Goal: Information Seeking & Learning: Compare options

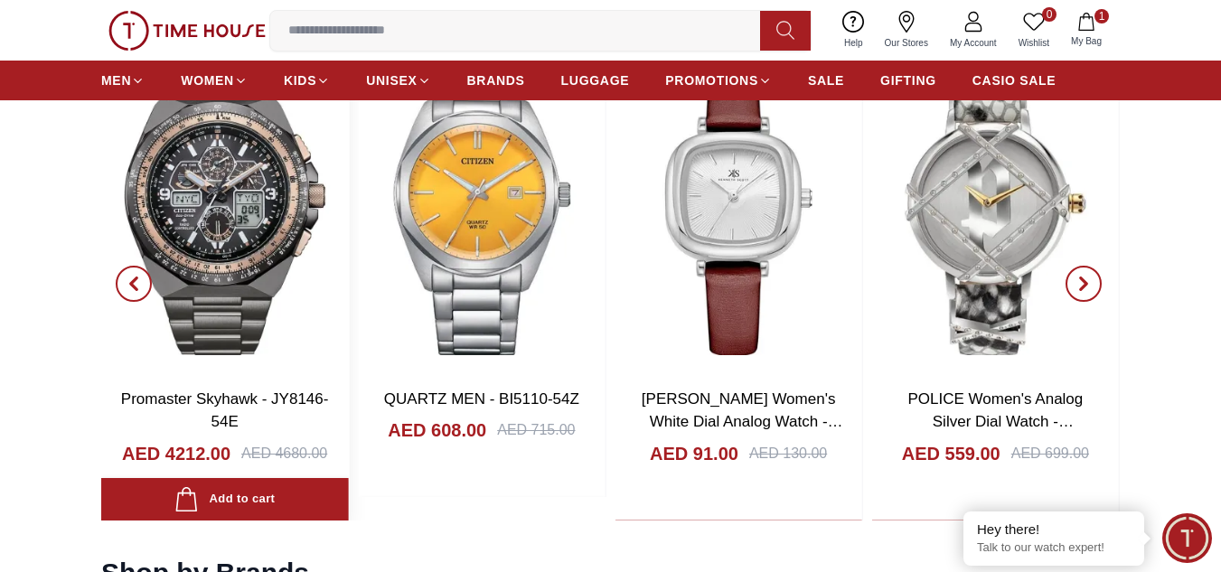
scroll to position [1717, 0]
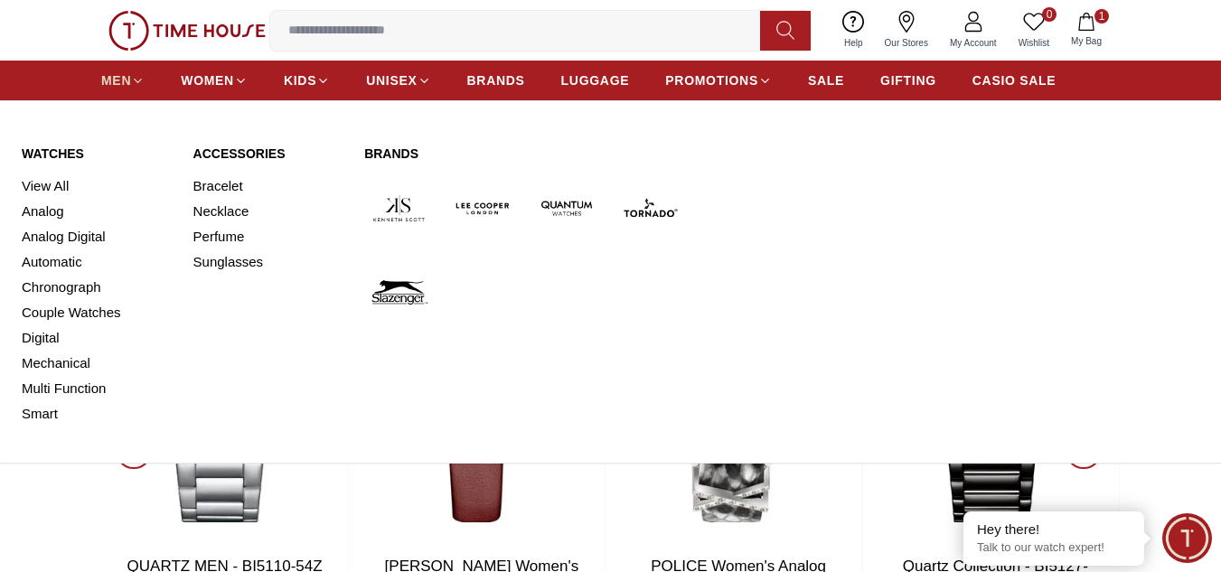
click at [132, 69] on link "MEN" at bounding box center [122, 80] width 43 height 33
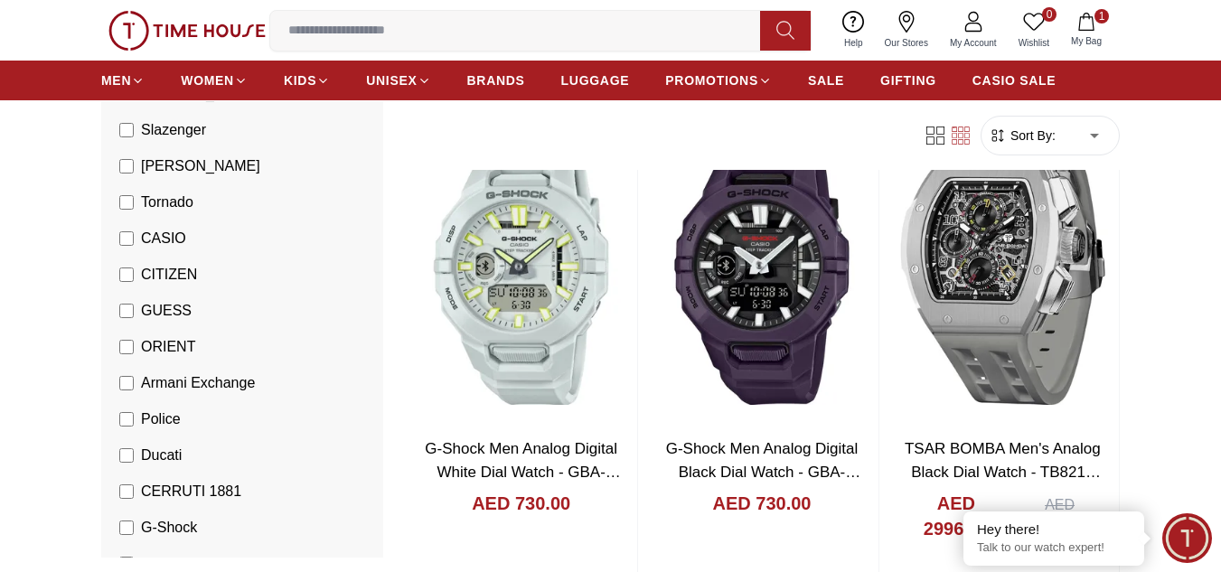
scroll to position [361, 0]
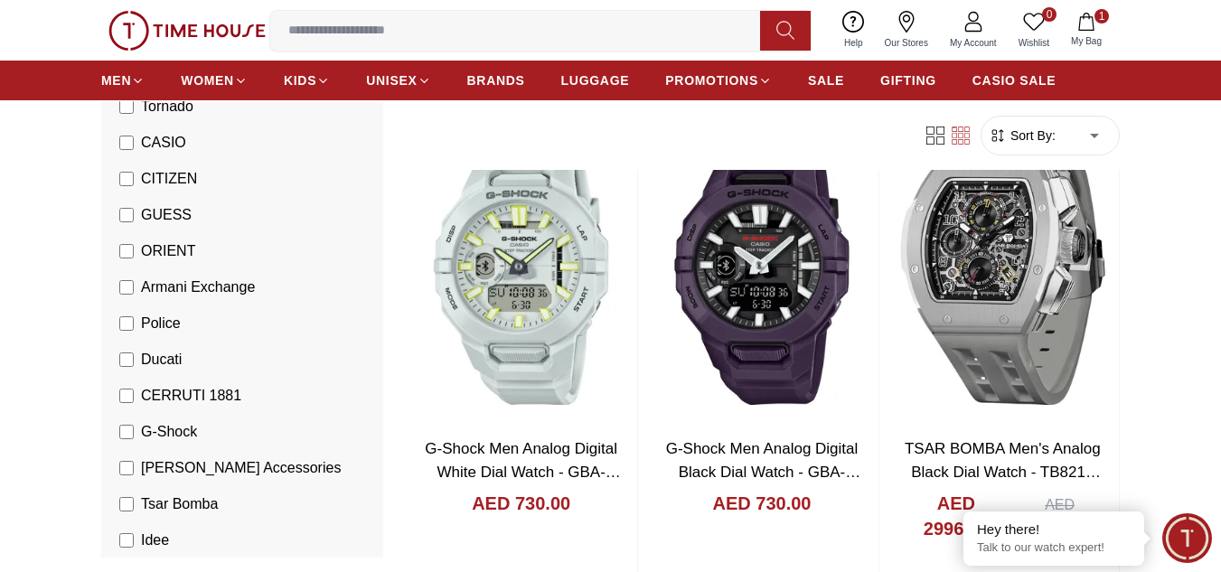
click at [173, 426] on span "G-Shock" at bounding box center [169, 432] width 56 height 22
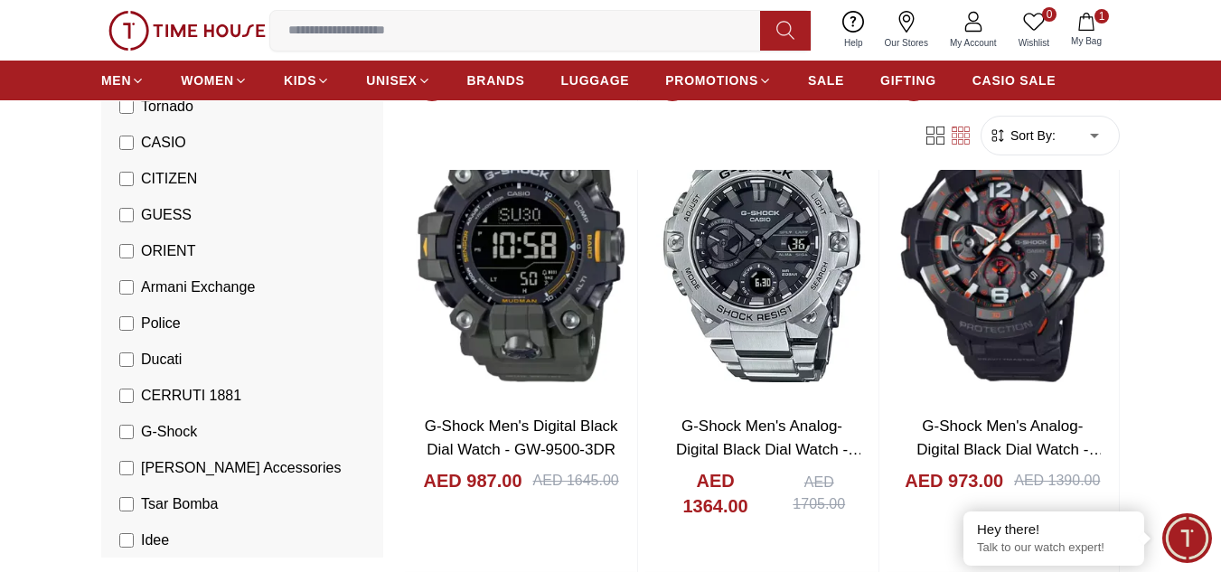
scroll to position [632, 0]
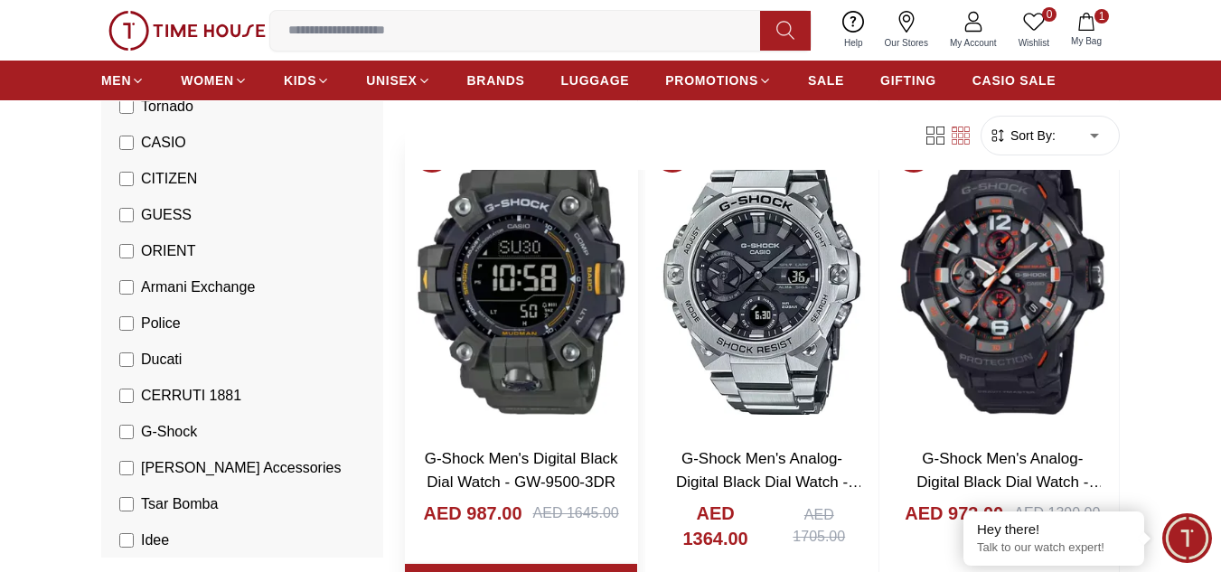
click at [544, 285] on img at bounding box center [521, 279] width 232 height 307
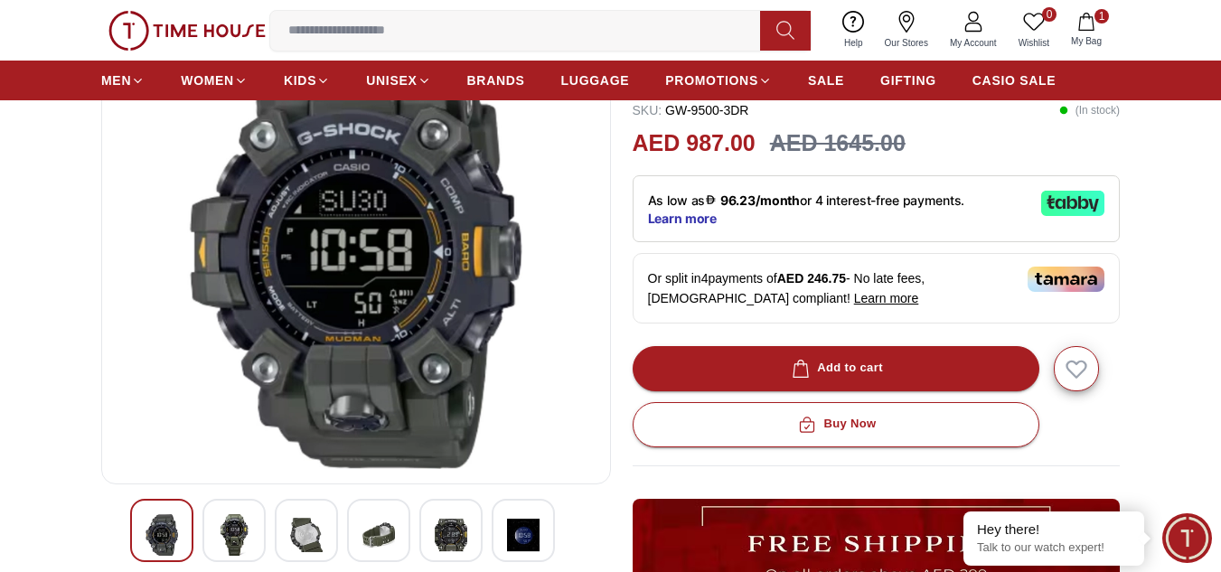
scroll to position [181, 0]
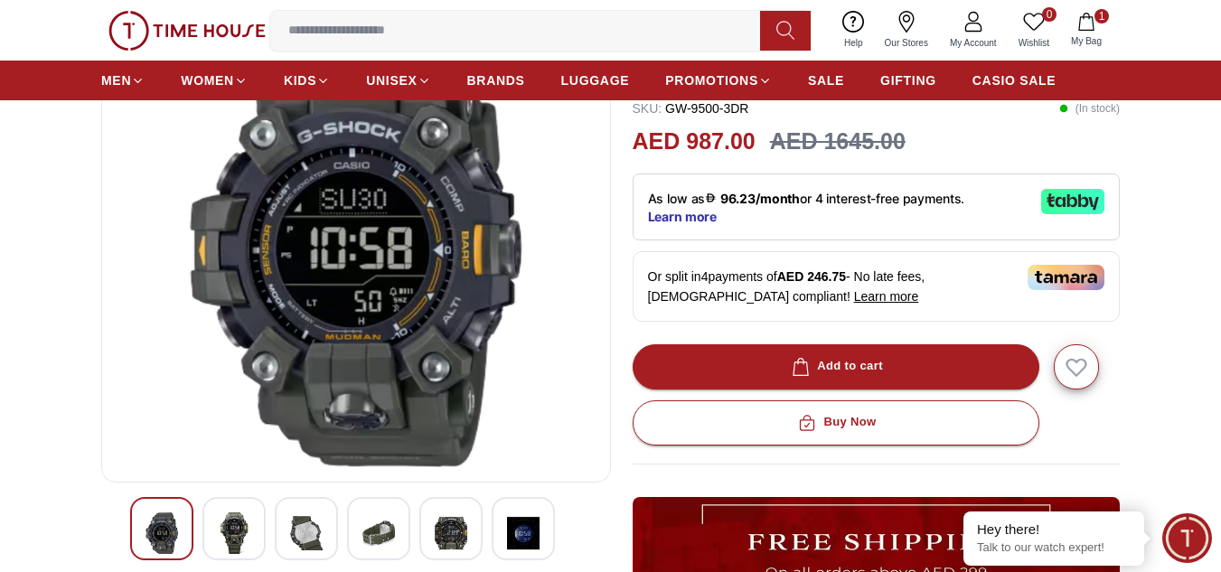
click at [231, 519] on img at bounding box center [234, 533] width 33 height 42
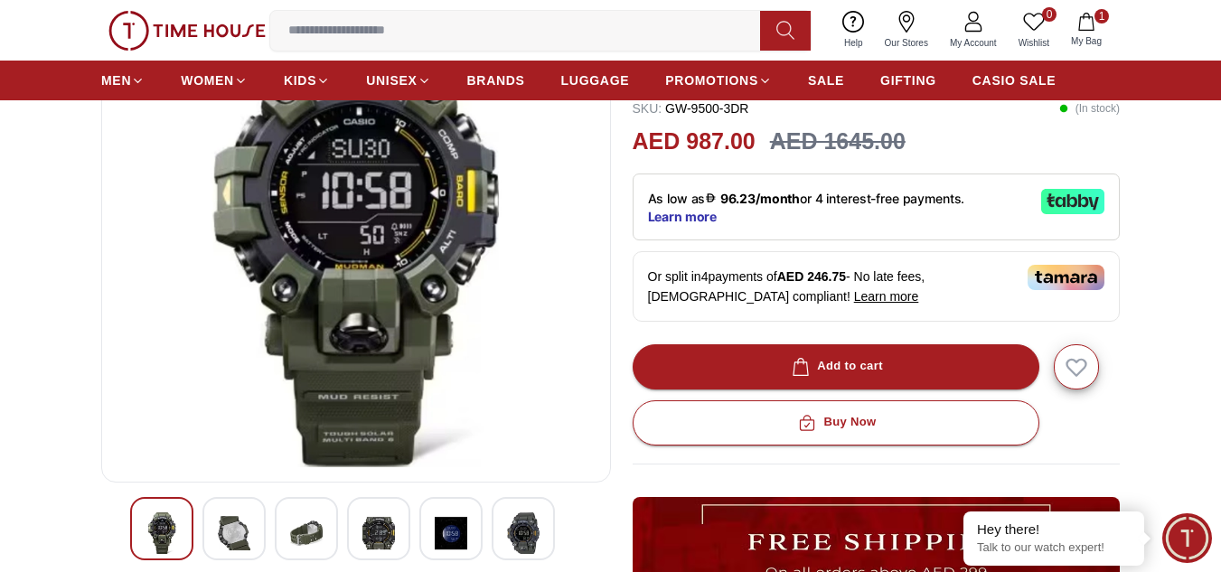
click at [309, 515] on img at bounding box center [306, 533] width 33 height 42
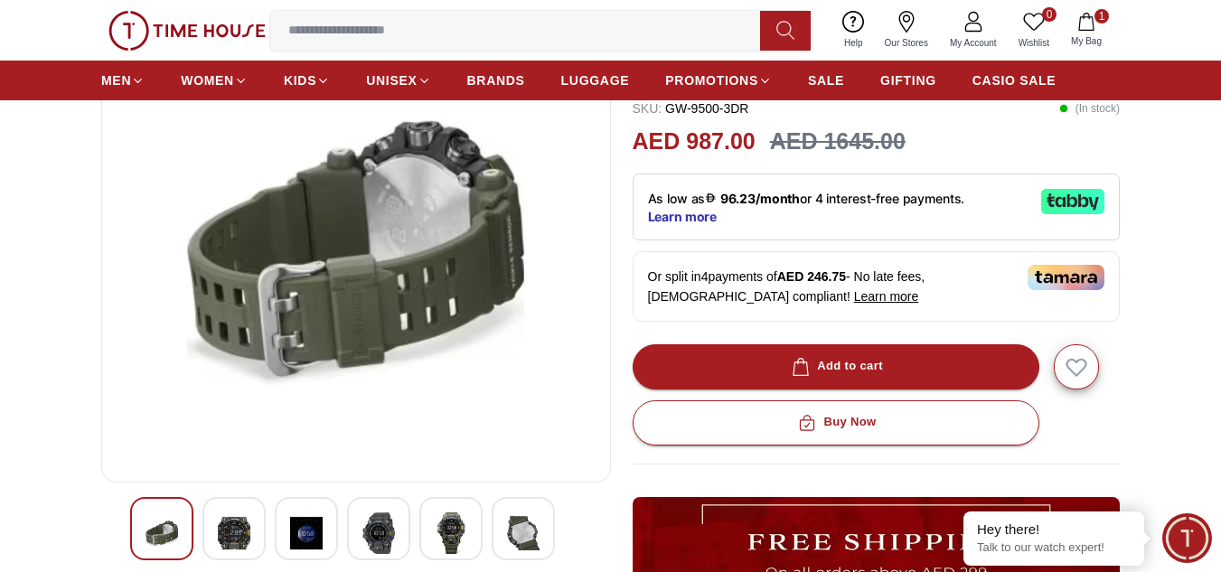
click at [371, 527] on img at bounding box center [378, 533] width 33 height 42
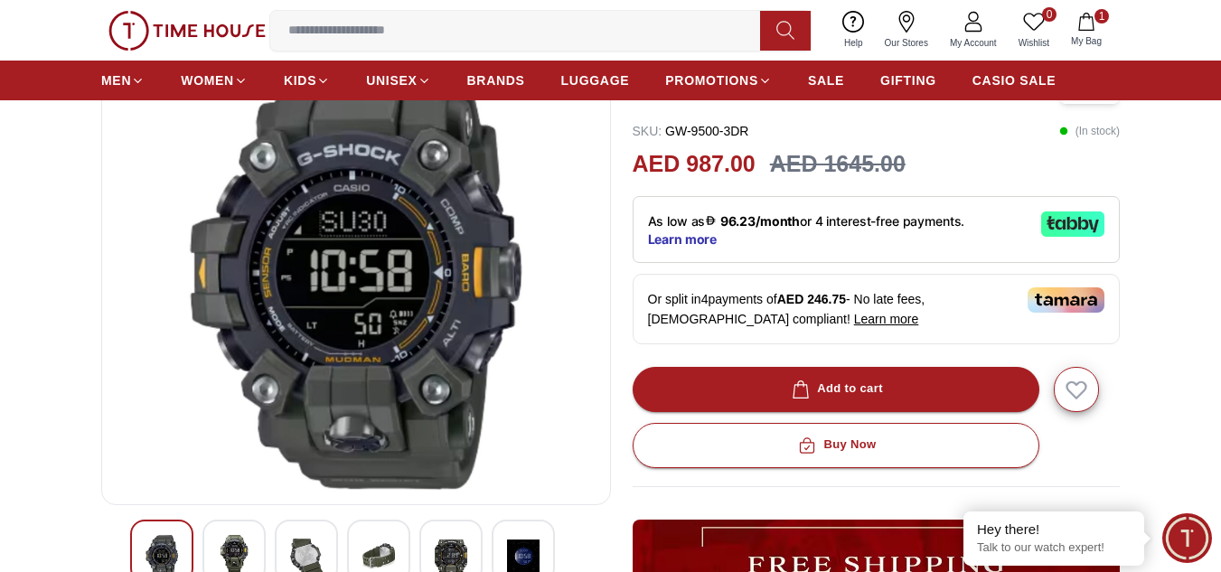
scroll to position [271, 0]
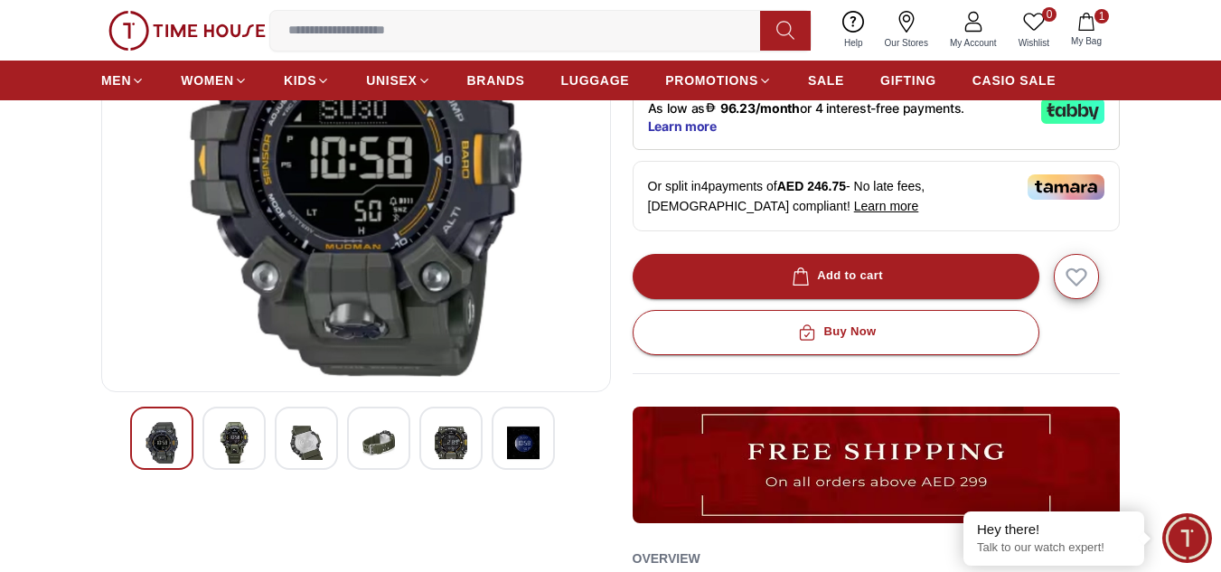
click at [303, 435] on img at bounding box center [306, 443] width 33 height 42
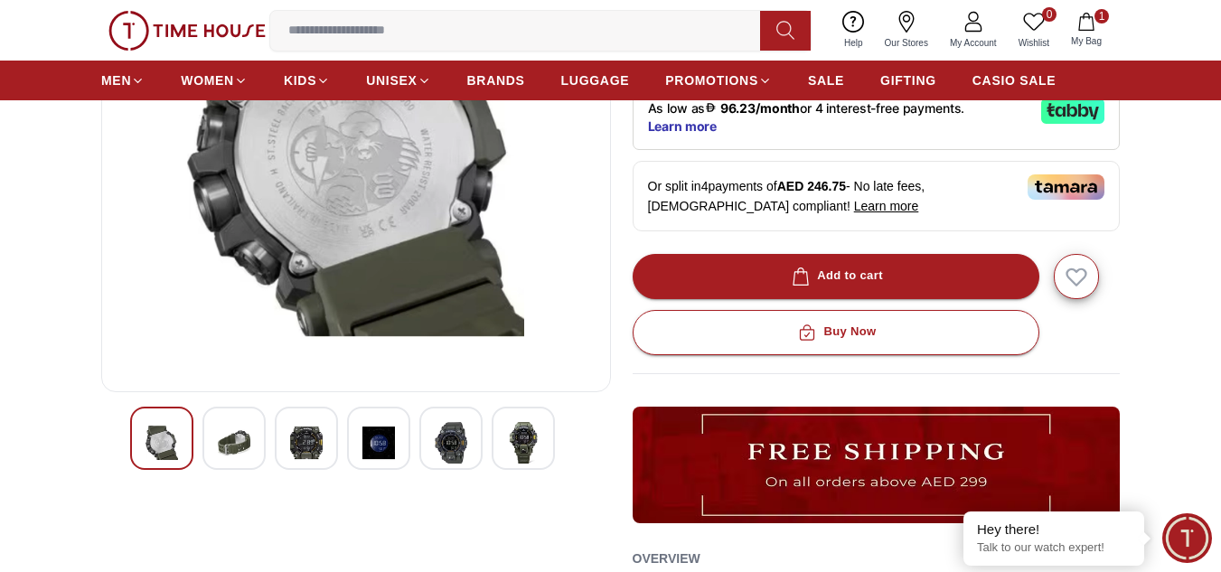
click at [388, 438] on img at bounding box center [378, 443] width 33 height 42
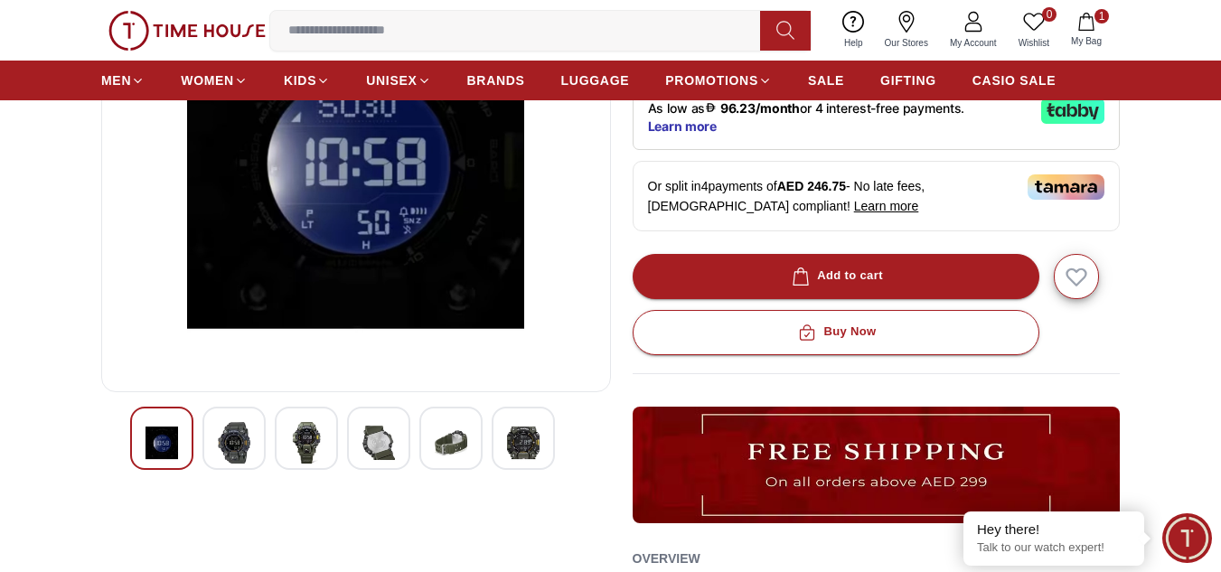
click at [440, 439] on img at bounding box center [451, 443] width 33 height 42
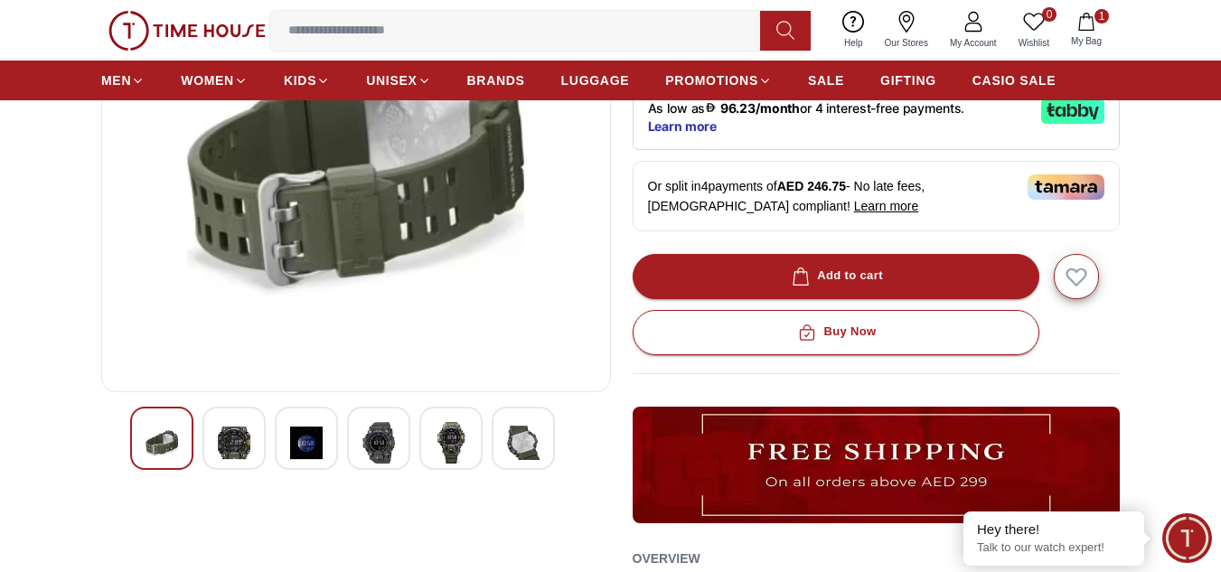
click at [519, 445] on img at bounding box center [523, 443] width 33 height 42
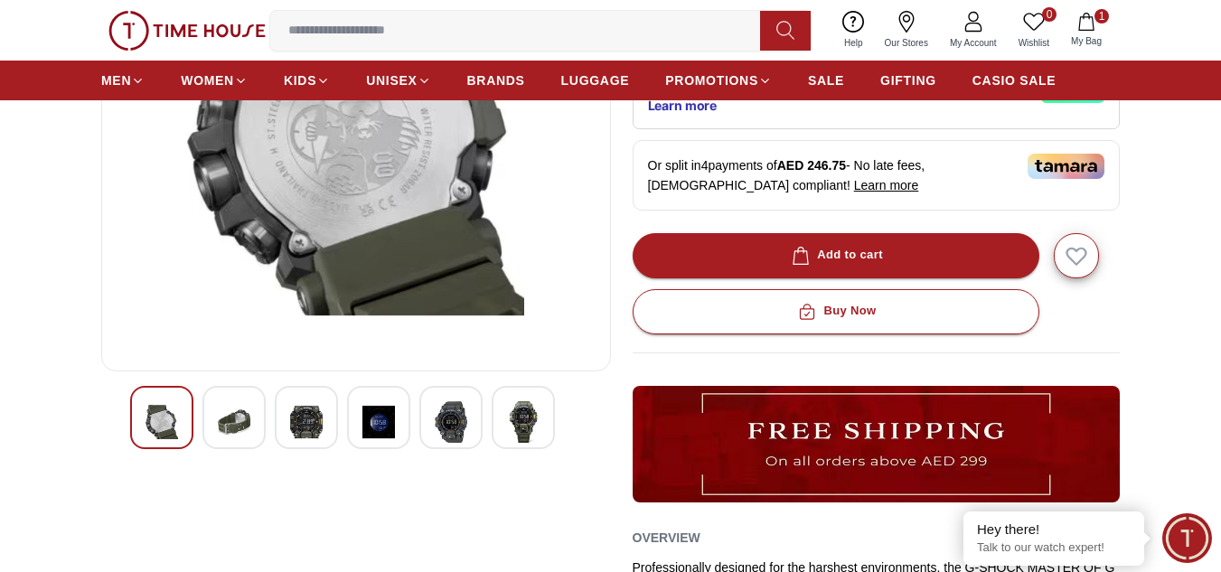
scroll to position [361, 0]
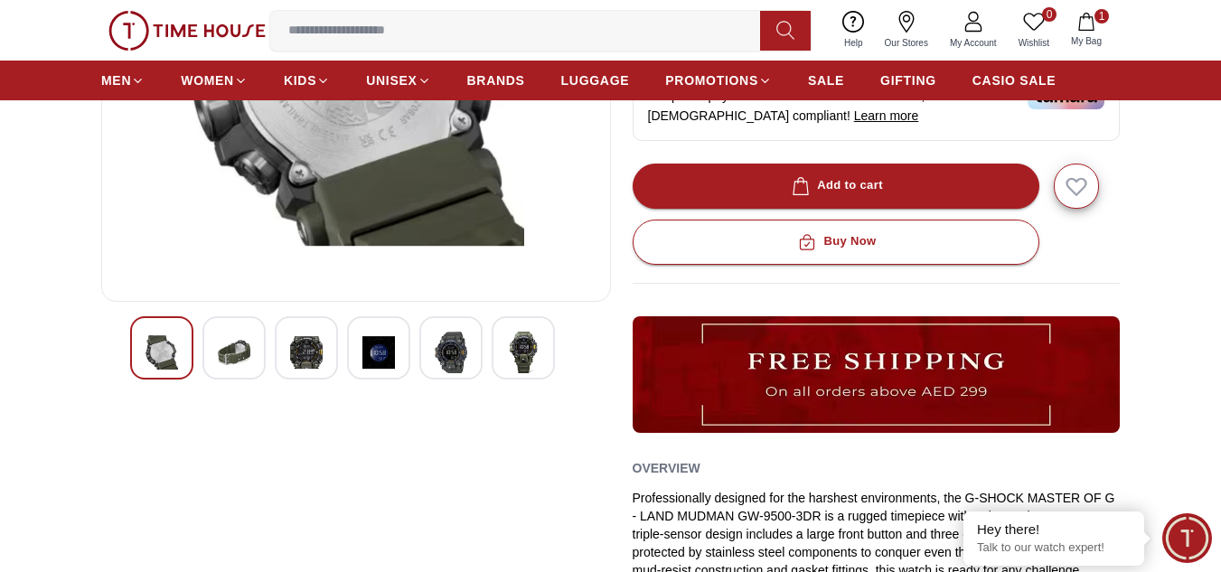
click at [155, 356] on img at bounding box center [161, 353] width 33 height 42
click at [210, 356] on div at bounding box center [233, 347] width 63 height 63
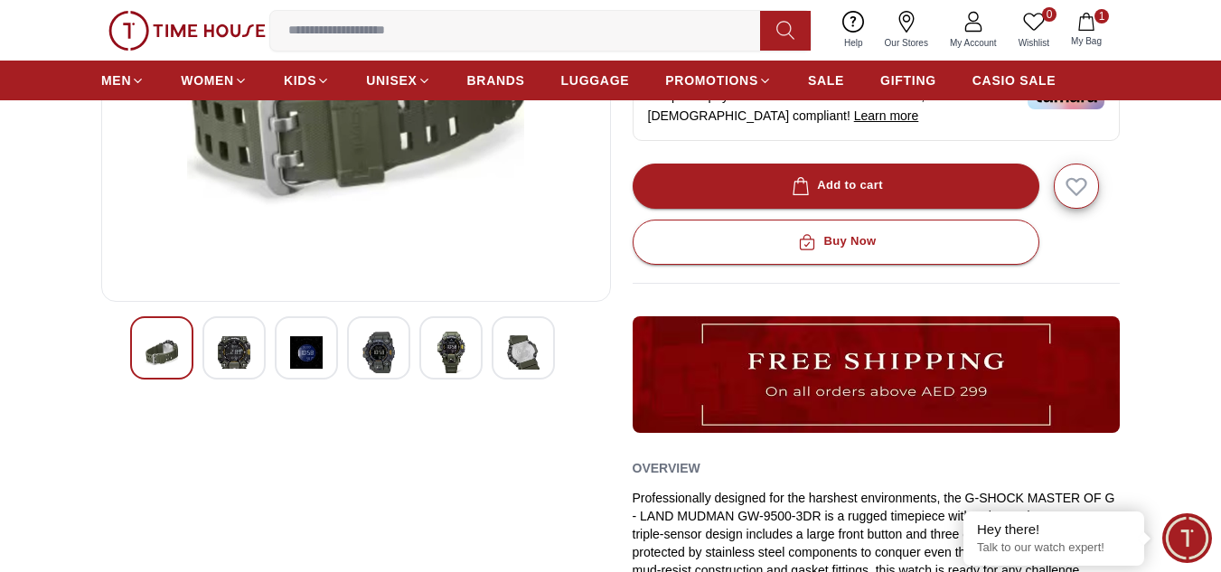
click at [375, 350] on img at bounding box center [378, 353] width 33 height 42
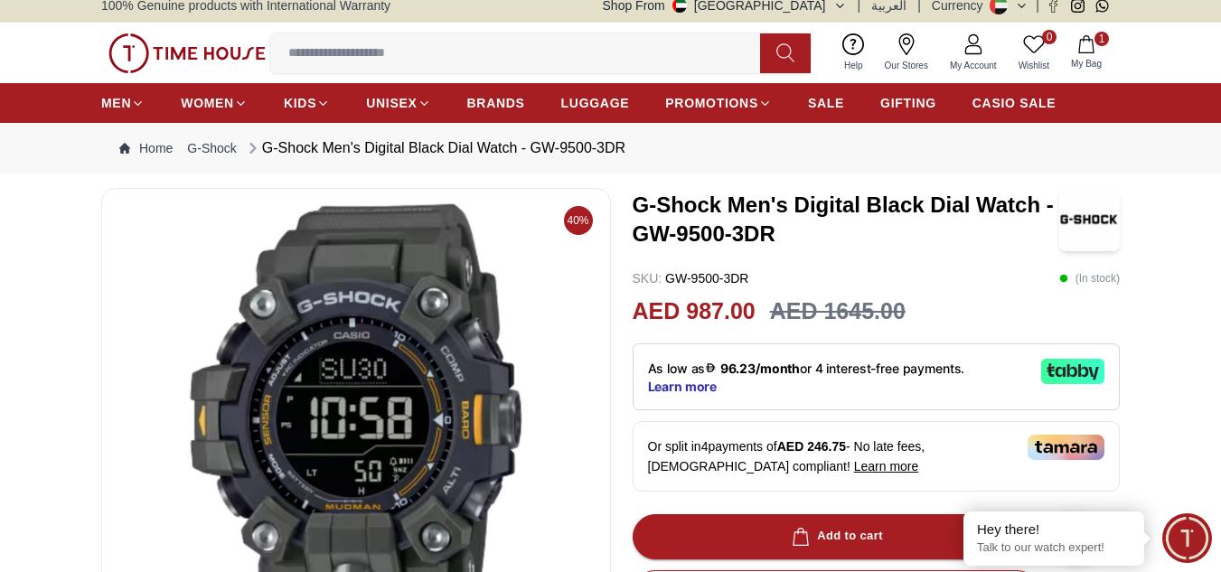
scroll to position [0, 0]
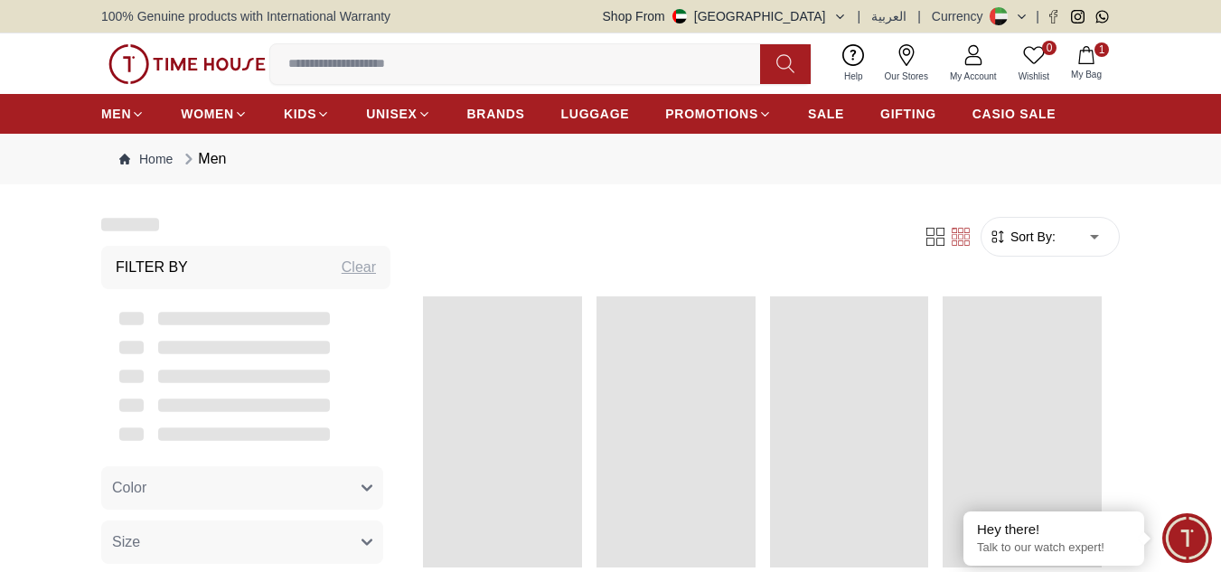
scroll to position [632, 0]
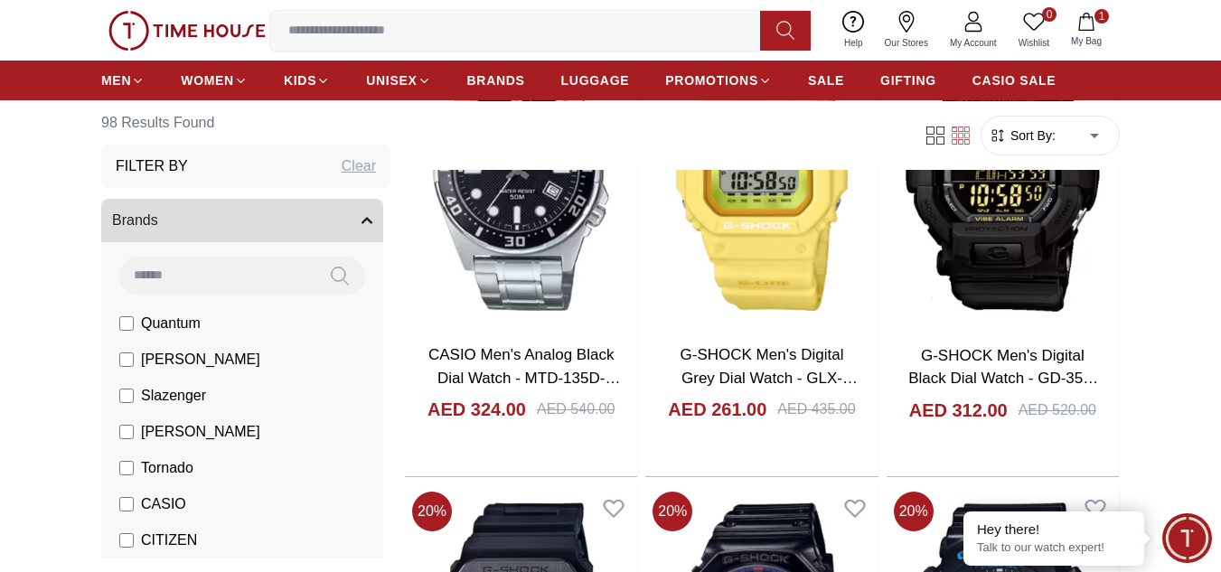
scroll to position [5330, 0]
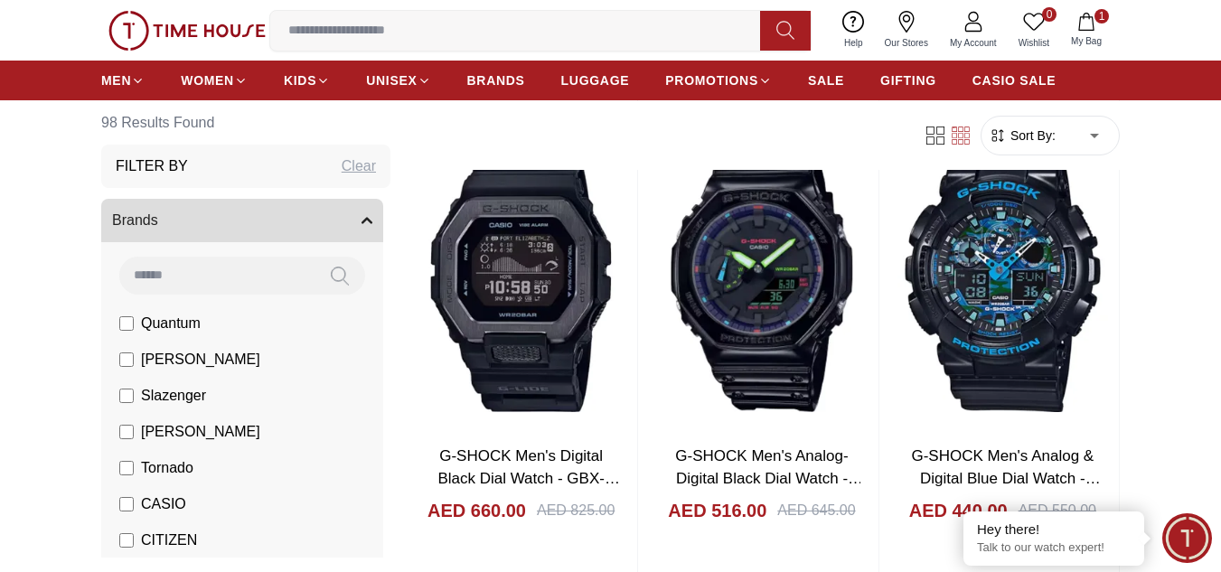
click at [1087, 29] on icon "button" at bounding box center [1086, 22] width 18 height 18
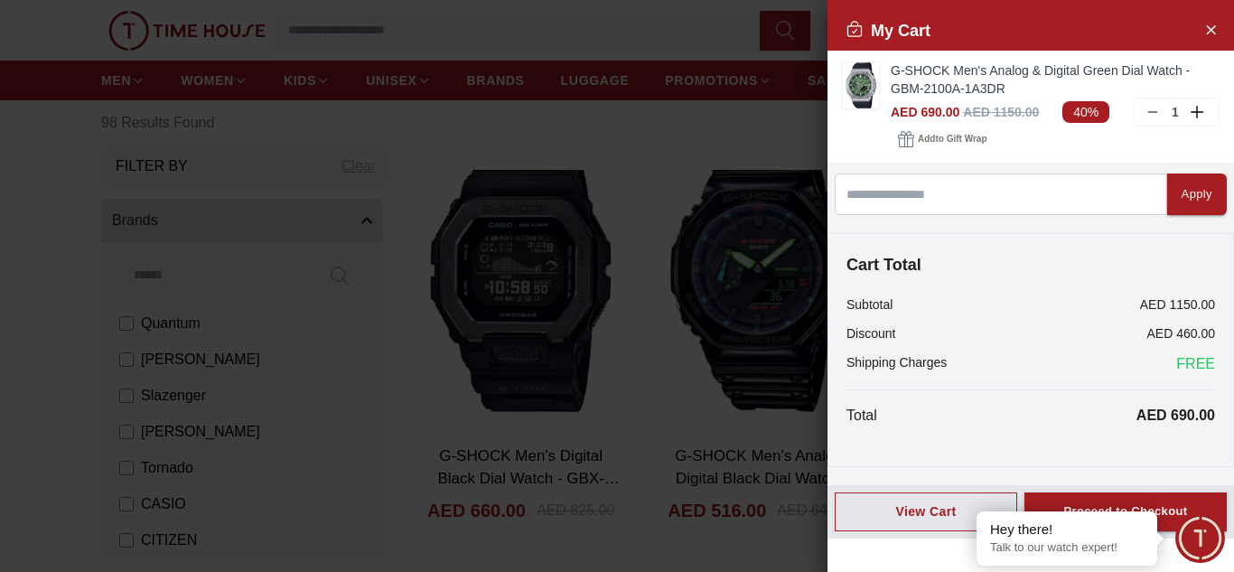
click at [518, 264] on div at bounding box center [617, 286] width 1234 height 572
click at [1208, 30] on icon "Close Account" at bounding box center [1210, 29] width 14 height 23
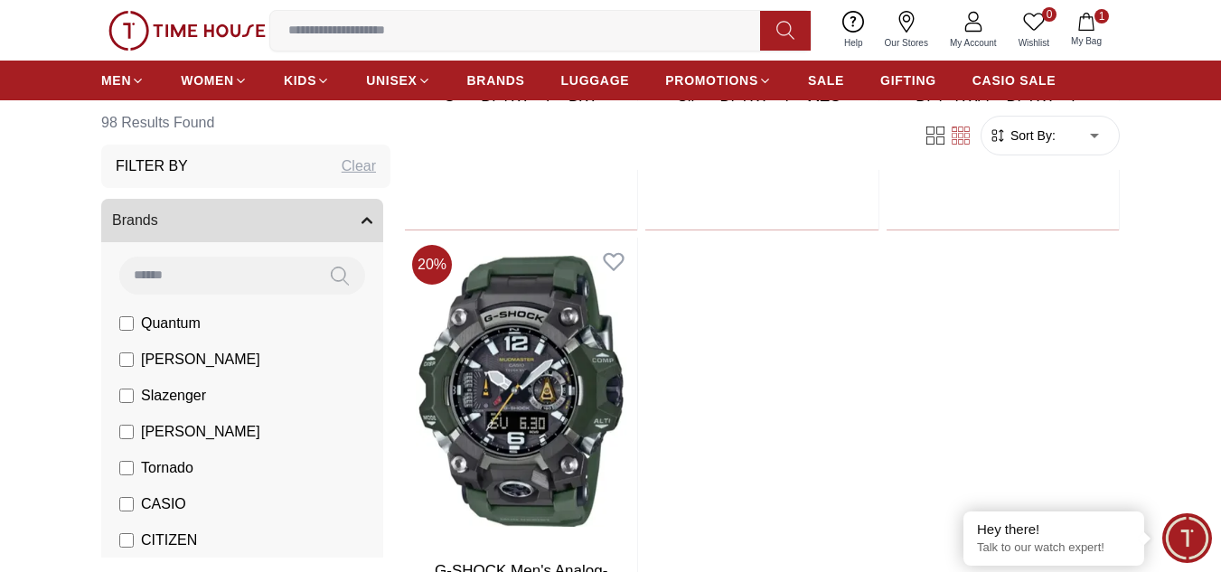
scroll to position [6324, 0]
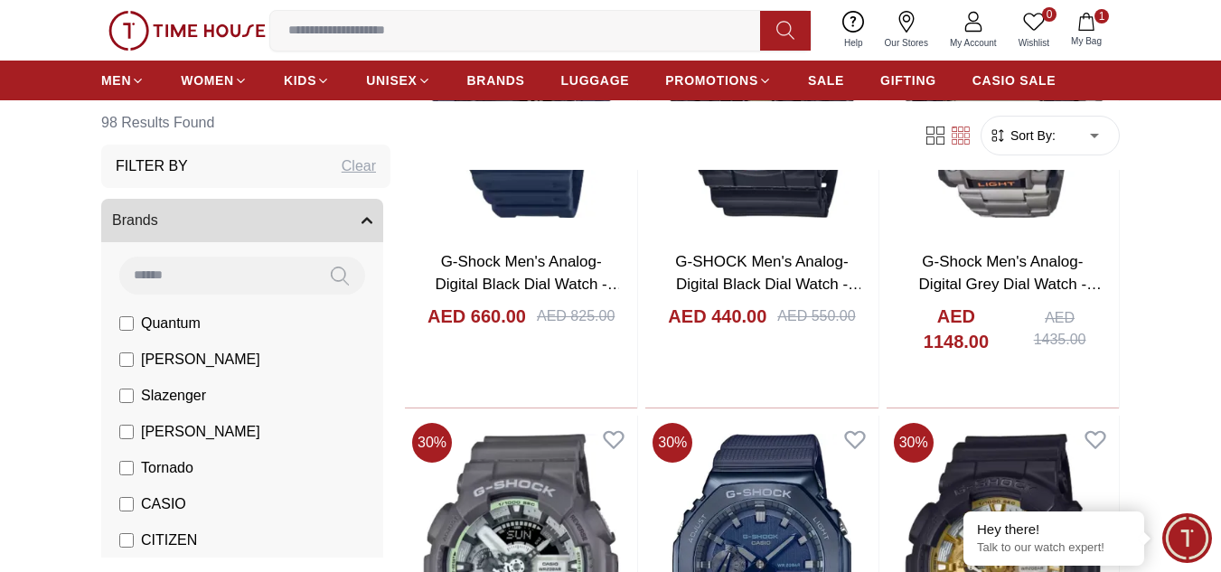
scroll to position [13066, 0]
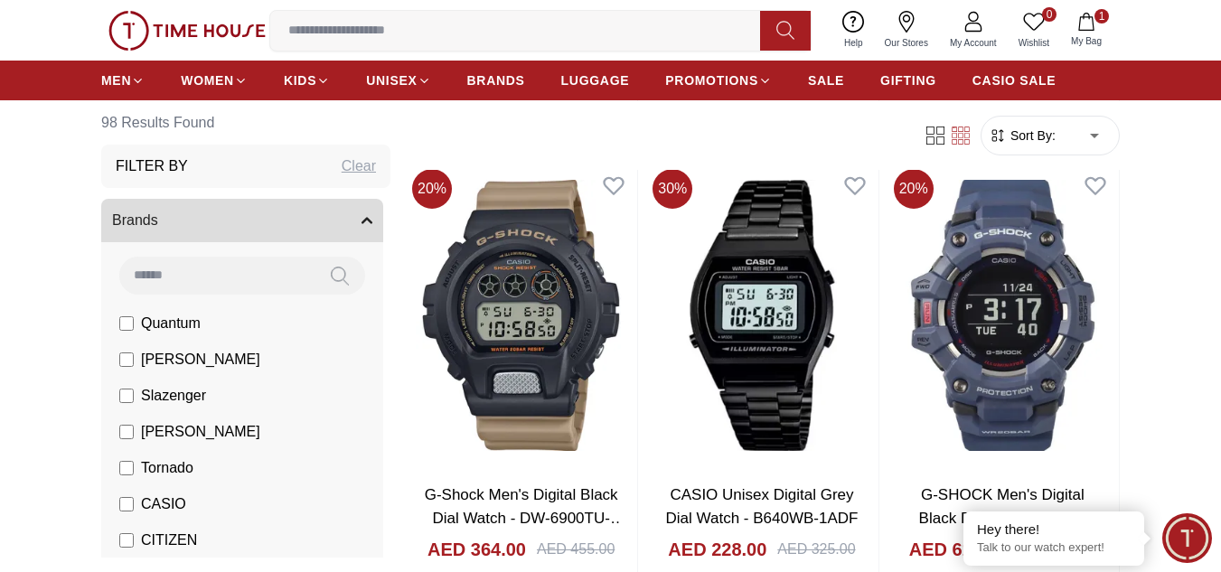
scroll to position [12795, 0]
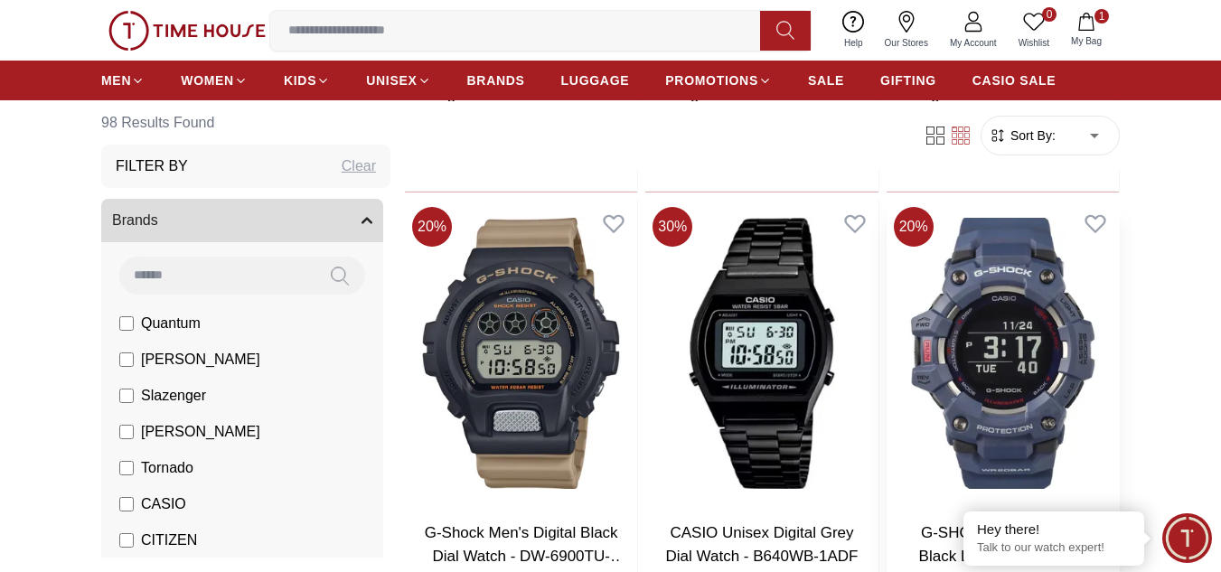
click at [1017, 335] on img at bounding box center [1002, 353] width 232 height 307
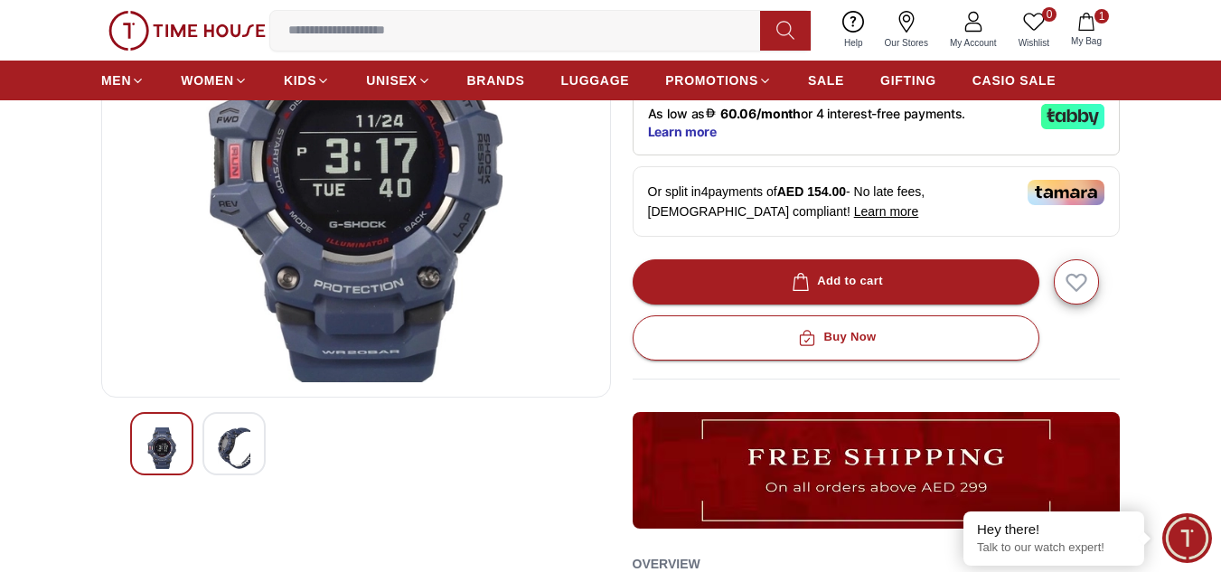
scroll to position [271, 0]
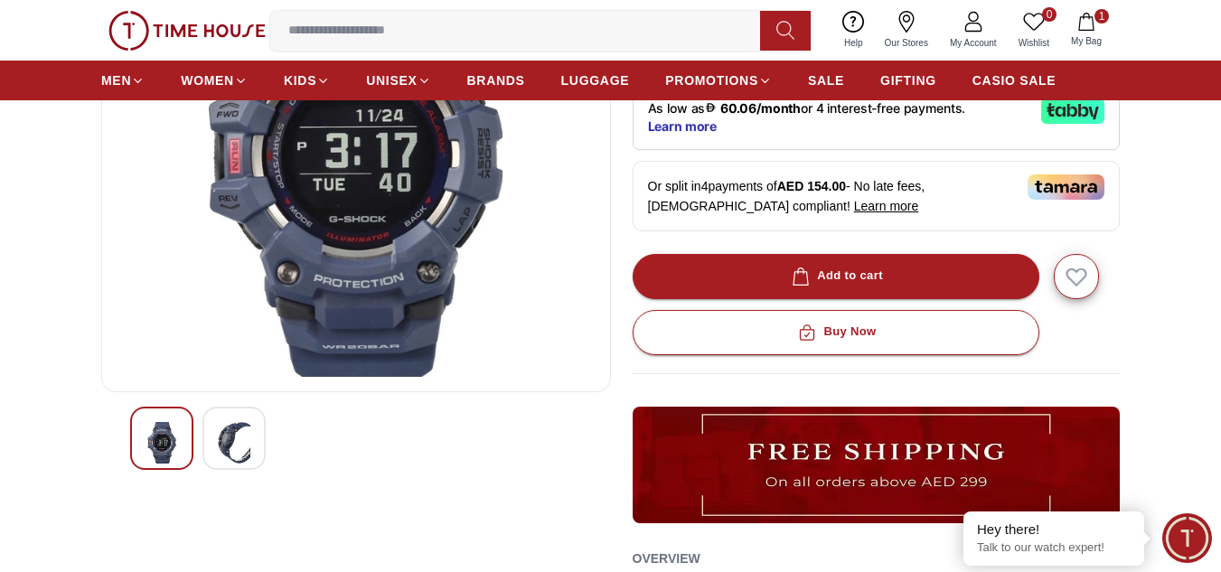
click at [221, 425] on img at bounding box center [234, 443] width 33 height 42
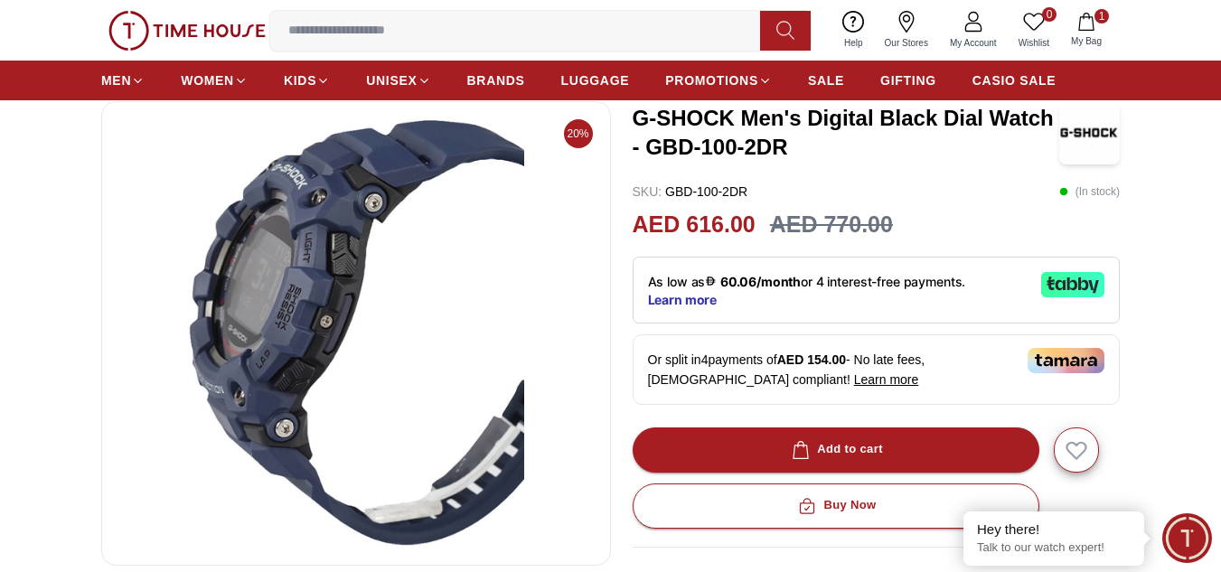
scroll to position [90, 0]
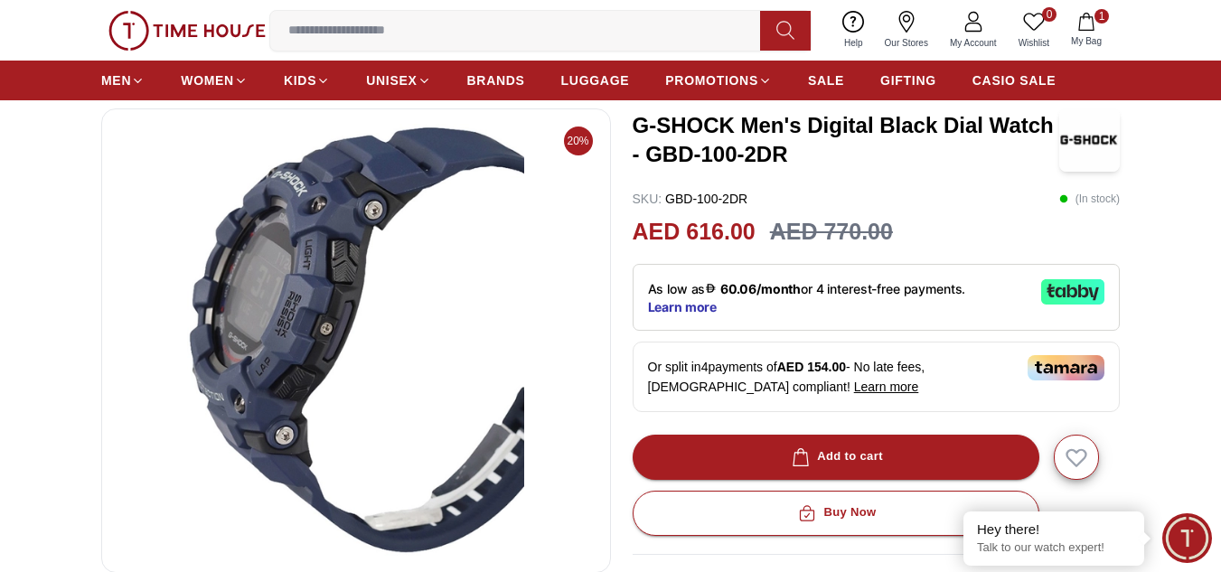
click at [267, 249] on img at bounding box center [356, 341] width 479 height 434
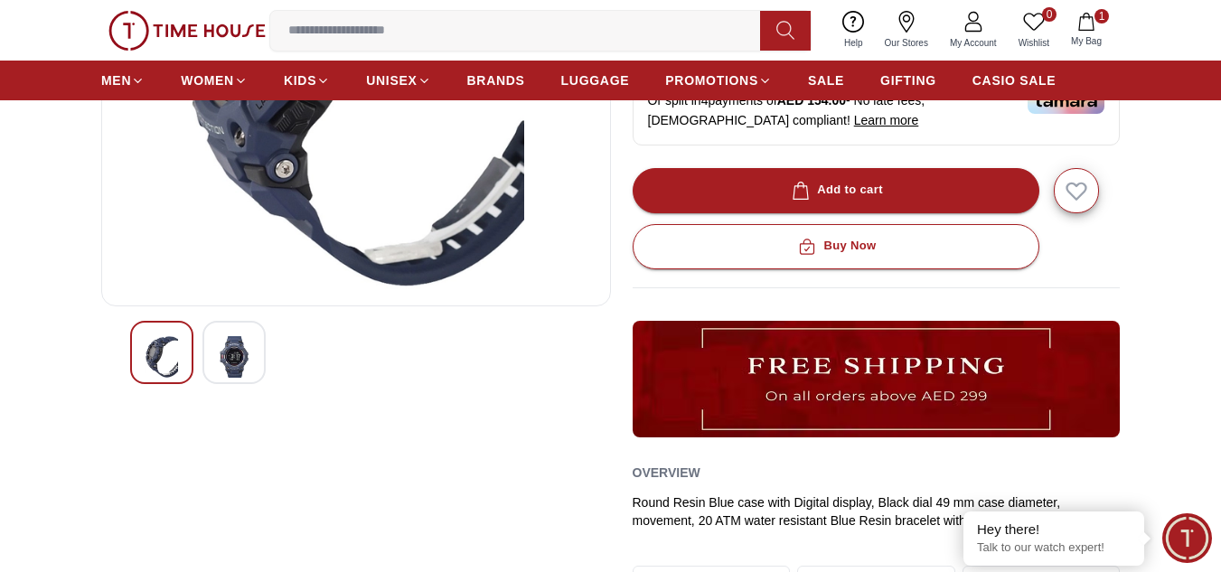
scroll to position [361, 0]
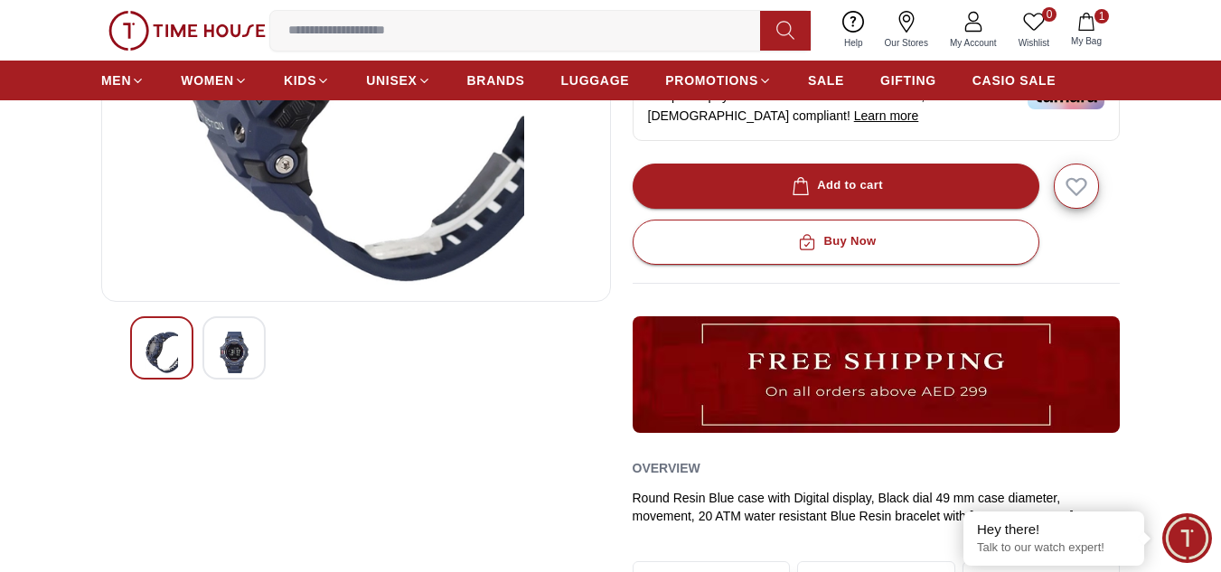
click at [243, 347] on img at bounding box center [234, 353] width 33 height 42
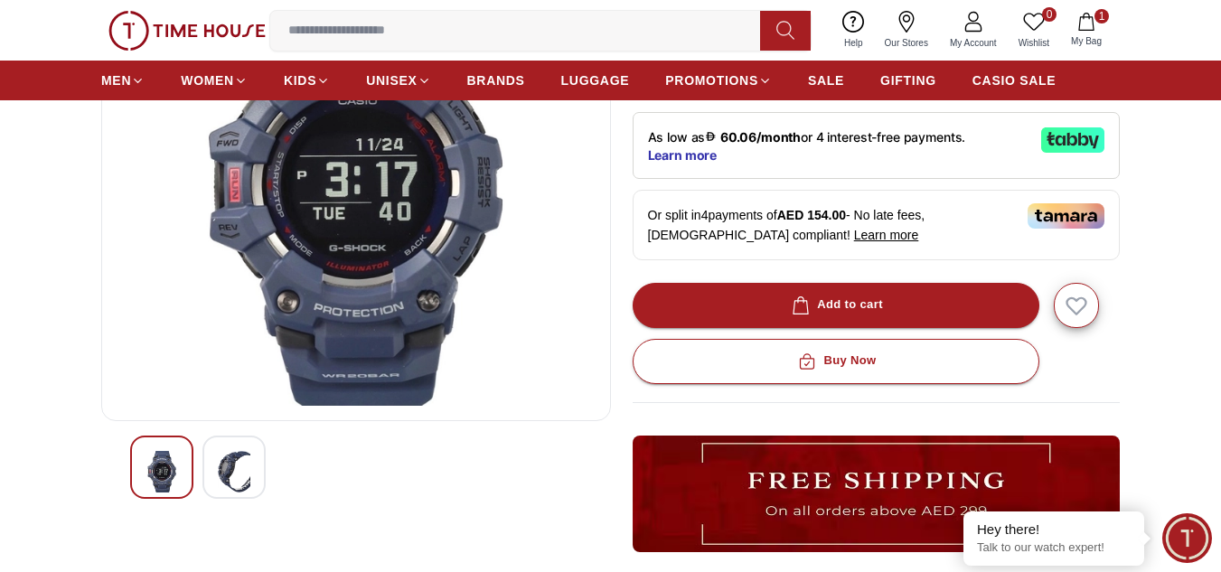
scroll to position [90, 0]
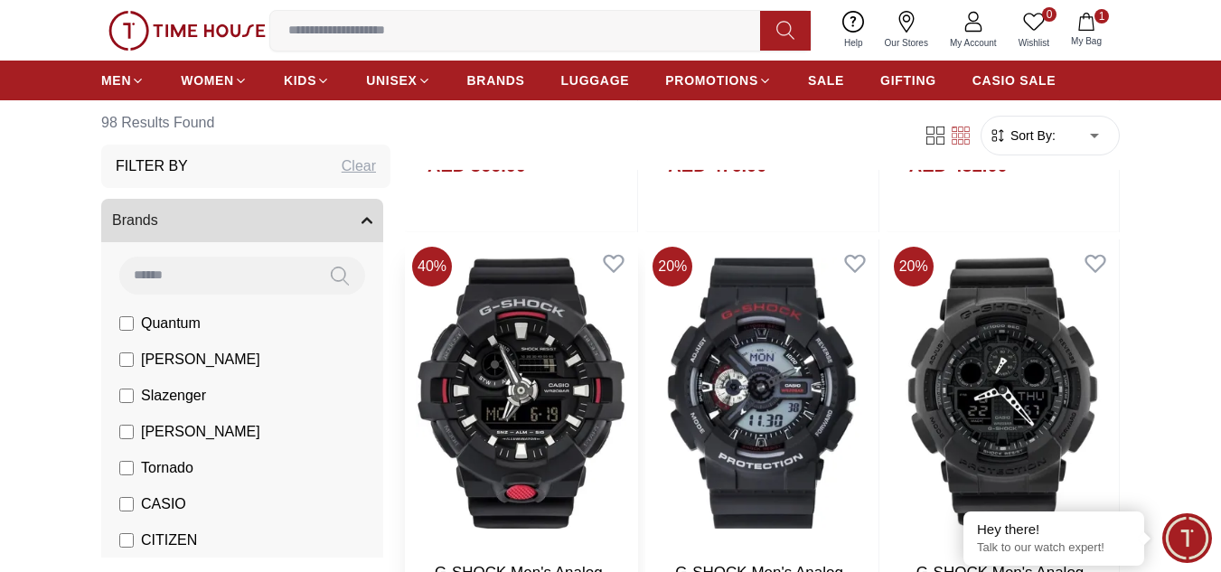
scroll to position [2457, 0]
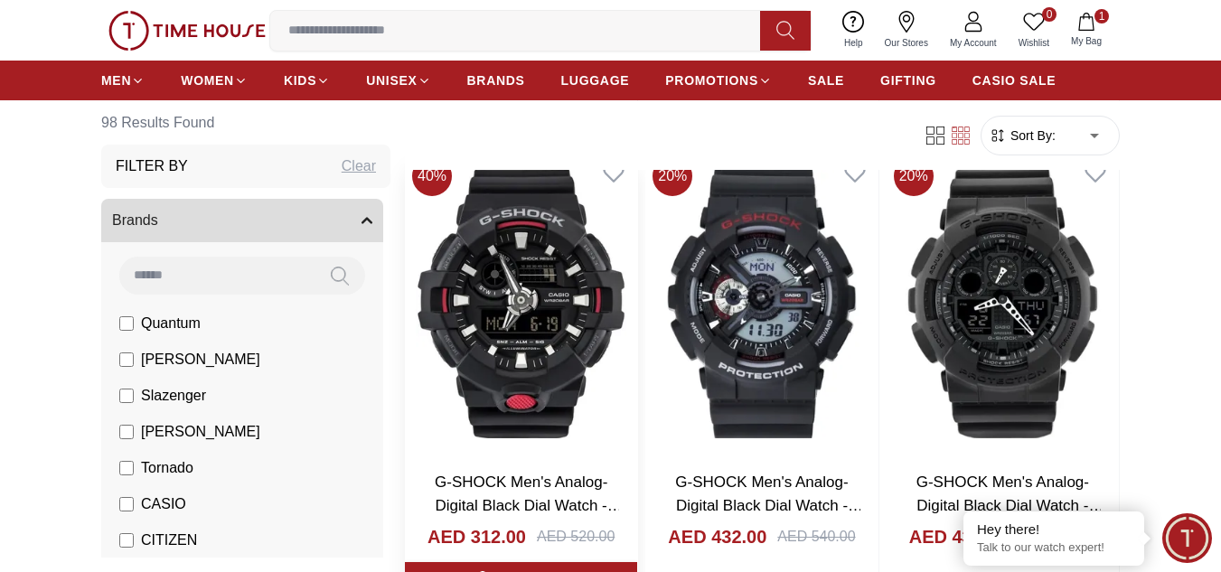
drag, startPoint x: 548, startPoint y: 344, endPoint x: 555, endPoint y: 332, distance: 13.8
click at [548, 344] on img at bounding box center [521, 302] width 232 height 307
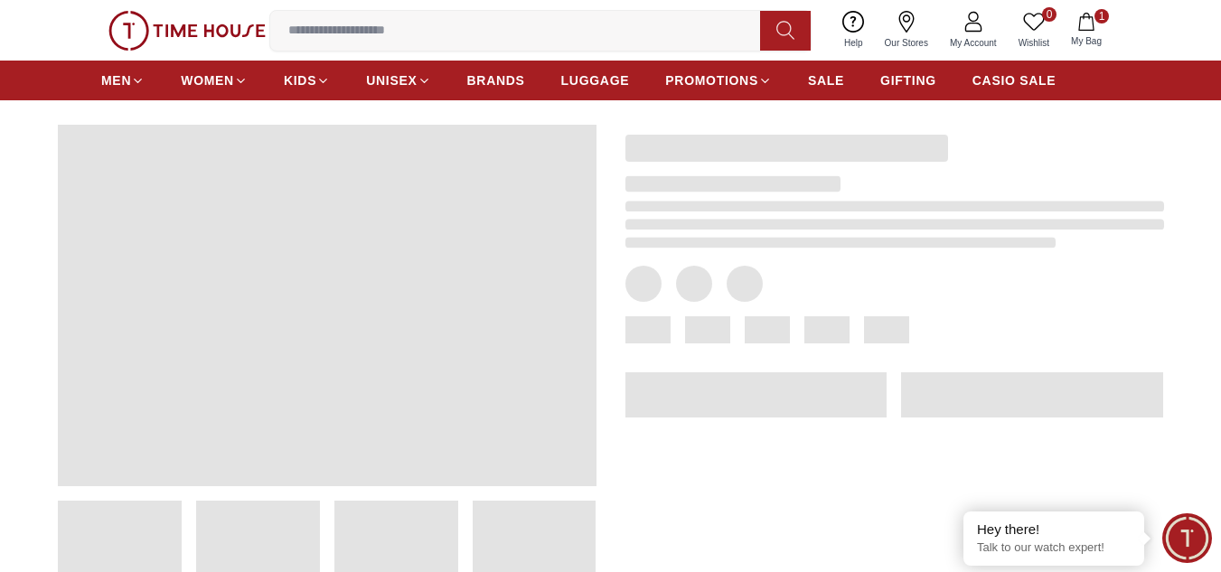
scroll to position [181, 0]
